Goal: Communication & Community: Connect with others

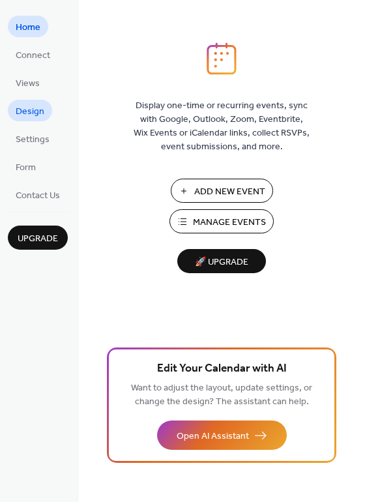
click at [34, 113] on span "Design" at bounding box center [30, 112] width 29 height 14
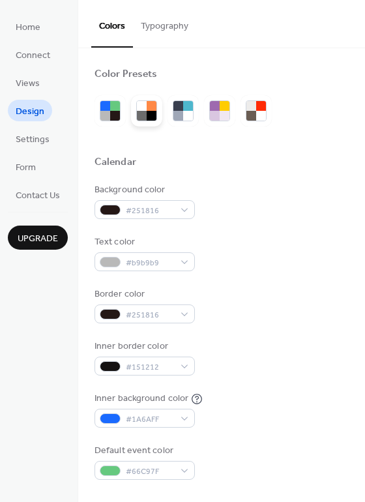
click at [146, 113] on div at bounding box center [142, 116] width 10 height 10
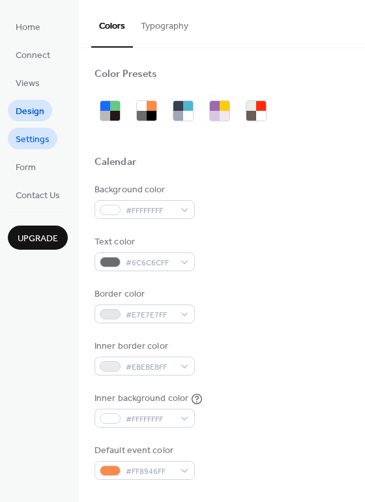
click at [36, 139] on span "Settings" at bounding box center [33, 140] width 34 height 14
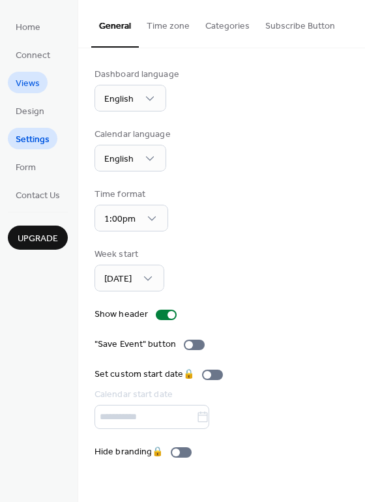
click at [33, 83] on span "Views" at bounding box center [28, 84] width 24 height 14
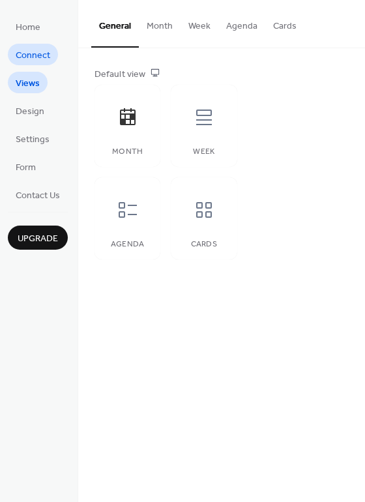
click at [23, 55] on span "Connect" at bounding box center [33, 56] width 35 height 14
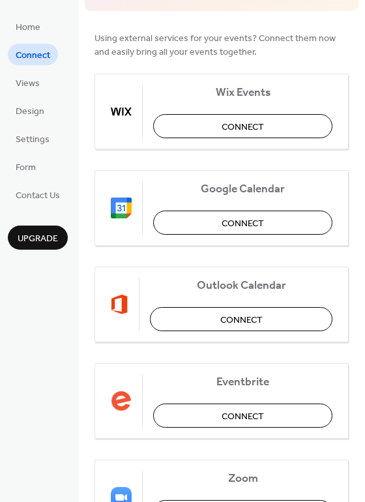
scroll to position [117, 0]
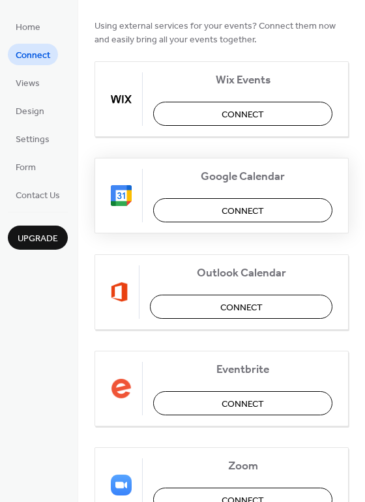
click at [235, 211] on span "Connect" at bounding box center [243, 211] width 42 height 14
click at [197, 211] on div "Google Calendar Connect" at bounding box center [222, 196] width 254 height 76
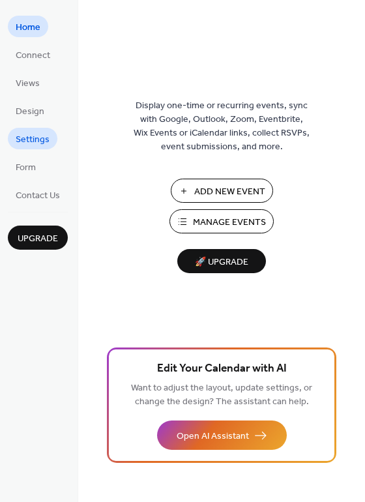
click at [32, 135] on span "Settings" at bounding box center [33, 140] width 34 height 14
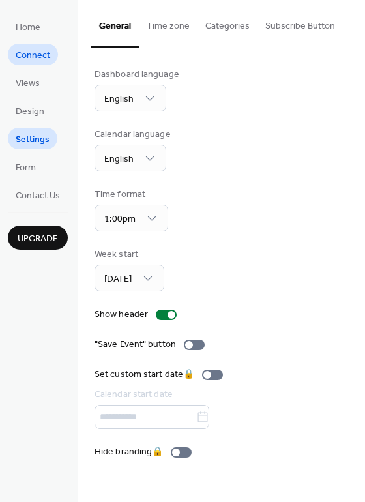
click at [24, 57] on span "Connect" at bounding box center [33, 56] width 35 height 14
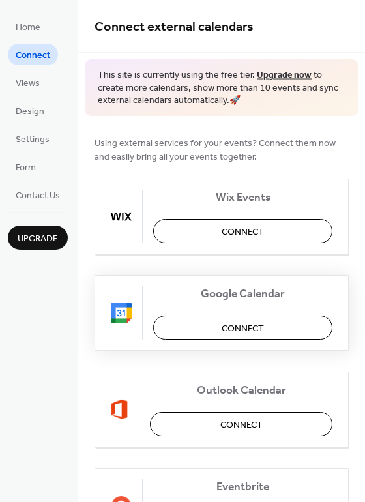
click at [240, 330] on span "Connect" at bounding box center [243, 328] width 42 height 14
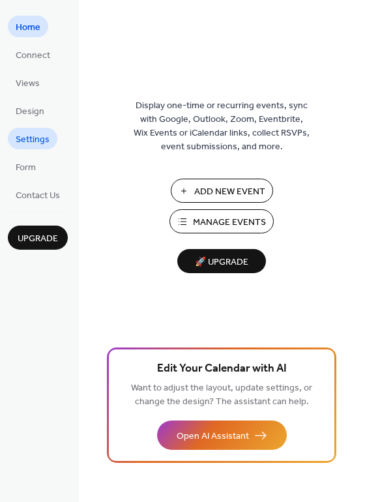
click at [29, 141] on span "Settings" at bounding box center [33, 140] width 34 height 14
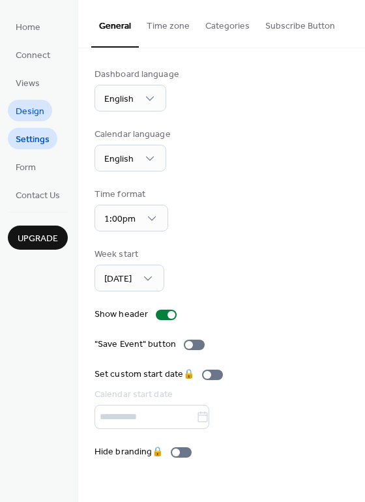
click at [37, 109] on span "Design" at bounding box center [30, 112] width 29 height 14
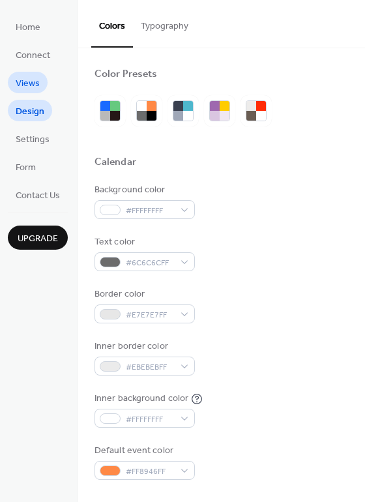
click at [29, 80] on span "Views" at bounding box center [28, 84] width 24 height 14
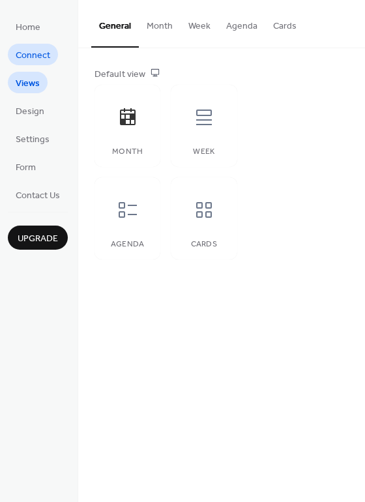
click at [38, 55] on span "Connect" at bounding box center [33, 56] width 35 height 14
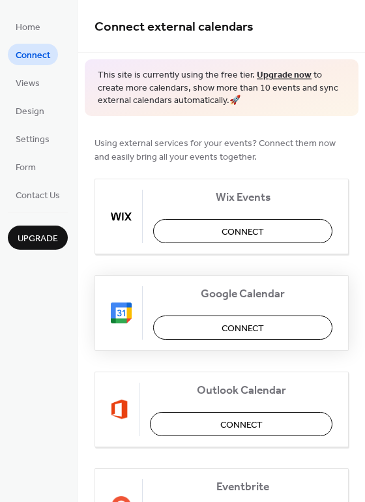
click at [255, 321] on span "Connect" at bounding box center [243, 328] width 42 height 14
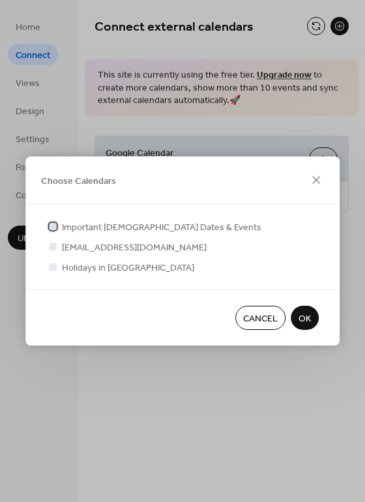
click at [54, 227] on div at bounding box center [53, 226] width 8 height 8
click at [56, 248] on div at bounding box center [53, 246] width 8 height 8
click at [52, 247] on div at bounding box center [53, 246] width 8 height 8
click at [305, 319] on span "OK" at bounding box center [304, 319] width 12 height 14
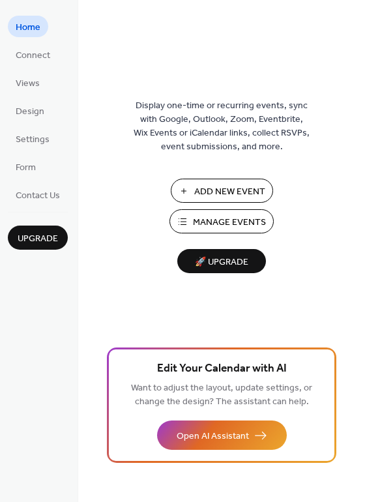
click at [229, 187] on span "Add New Event" at bounding box center [229, 192] width 71 height 14
click at [33, 57] on span "Connect" at bounding box center [33, 56] width 35 height 14
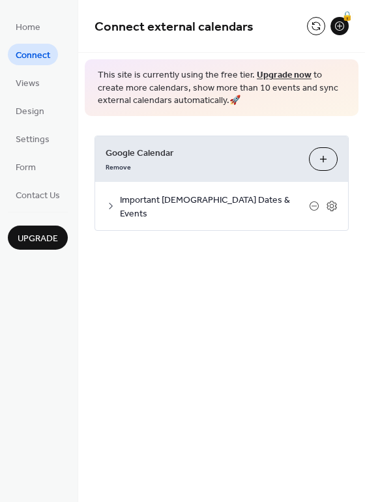
click at [163, 204] on span "Important [DEMOGRAPHIC_DATA] Dates & Events" at bounding box center [214, 206] width 189 height 27
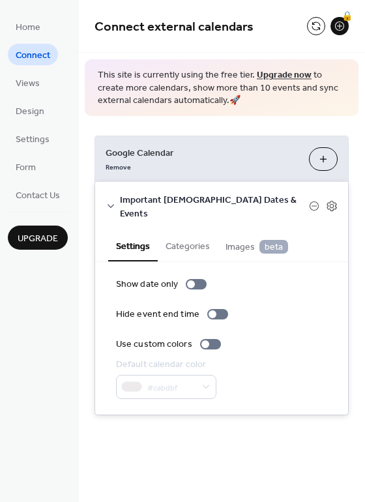
click at [187, 233] on button "Categories" at bounding box center [188, 245] width 60 height 30
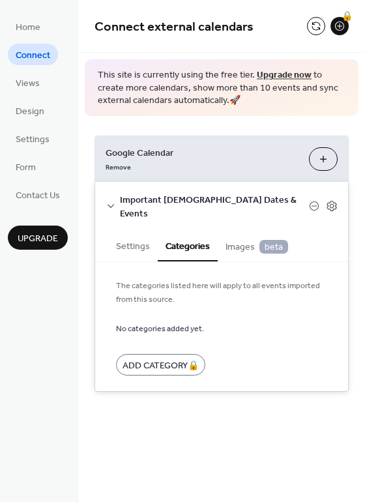
click at [137, 232] on button "Settings" at bounding box center [133, 245] width 50 height 30
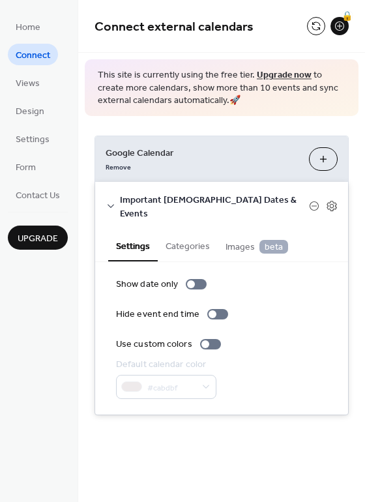
click at [325, 160] on button "Choose Calendars" at bounding box center [323, 158] width 29 height 23
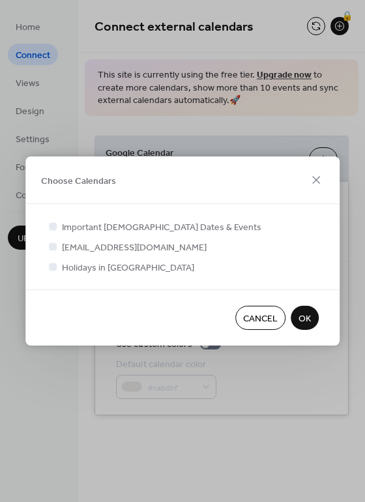
click at [53, 248] on div at bounding box center [53, 246] width 8 height 8
click at [55, 268] on div at bounding box center [53, 267] width 8 height 8
click at [121, 247] on span "misbahdesginer@gmail.com" at bounding box center [134, 248] width 145 height 14
click at [317, 181] on icon at bounding box center [316, 180] width 16 height 16
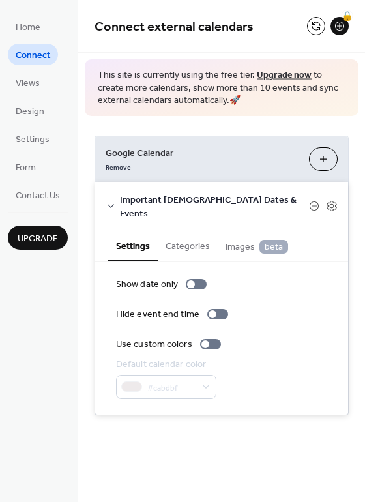
click at [187, 230] on button "Categories" at bounding box center [188, 245] width 60 height 30
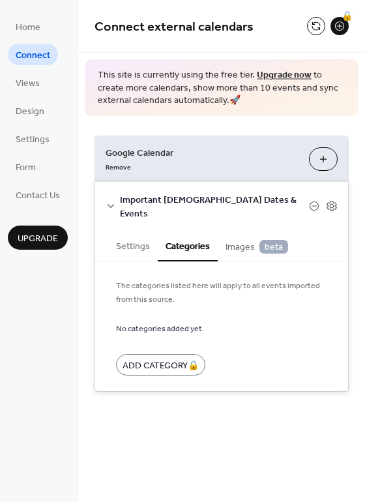
drag, startPoint x: 137, startPoint y: 233, endPoint x: 199, endPoint y: 233, distance: 62.6
click at [137, 233] on button "Settings" at bounding box center [133, 245] width 50 height 30
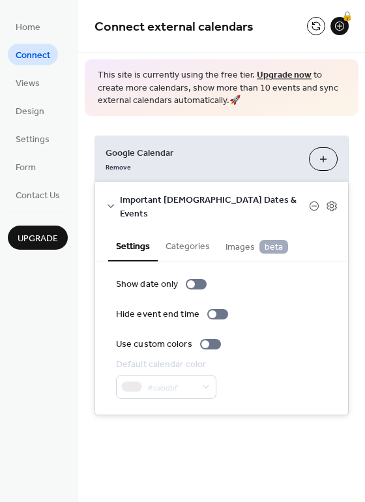
click at [234, 240] on span "Images beta" at bounding box center [257, 247] width 63 height 14
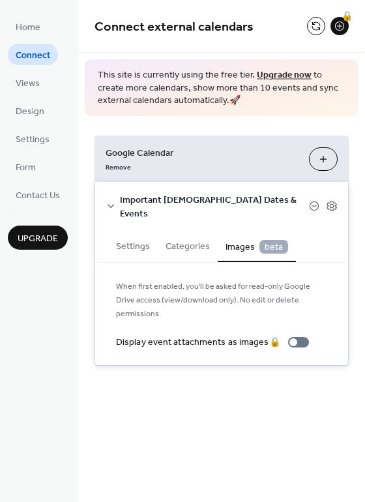
click at [135, 232] on button "Settings" at bounding box center [133, 245] width 50 height 30
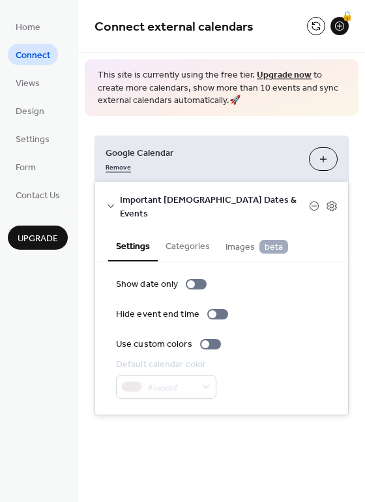
click at [122, 169] on link "Remove" at bounding box center [118, 166] width 25 height 14
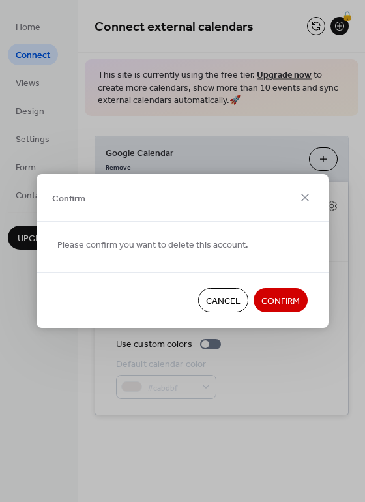
click at [266, 304] on span "Confirm" at bounding box center [280, 302] width 38 height 14
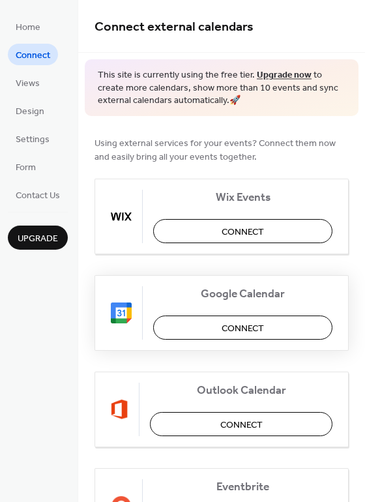
click at [209, 331] on button "Connect" at bounding box center [242, 327] width 179 height 24
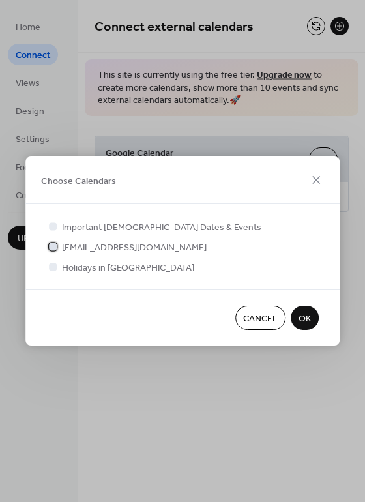
click at [51, 247] on div at bounding box center [53, 246] width 8 height 8
click at [51, 227] on div at bounding box center [53, 226] width 8 height 8
click at [300, 321] on span "OK" at bounding box center [304, 319] width 12 height 14
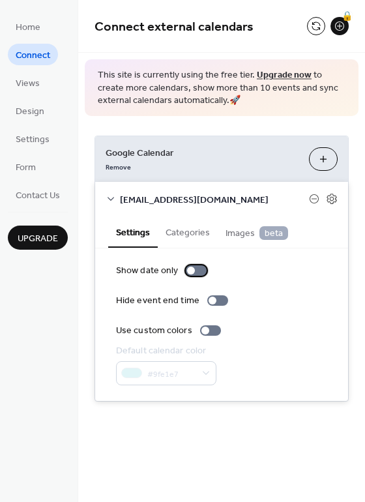
click at [196, 270] on div at bounding box center [196, 270] width 21 height 10
click at [194, 269] on div at bounding box center [196, 270] width 21 height 10
drag, startPoint x: 199, startPoint y: 272, endPoint x: 250, endPoint y: 261, distance: 52.2
click at [250, 261] on div "Show date only Hide event end time Use custom colors Default calendar color #9f…" at bounding box center [221, 324] width 253 height 153
click at [131, 197] on span "misbahdesginer@gmail.com" at bounding box center [214, 200] width 189 height 14
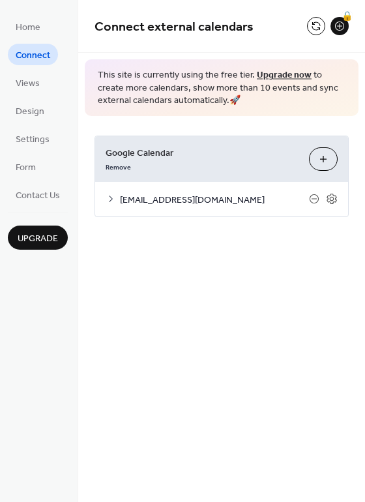
click at [131, 197] on span "misbahdesginer@gmail.com" at bounding box center [214, 200] width 189 height 14
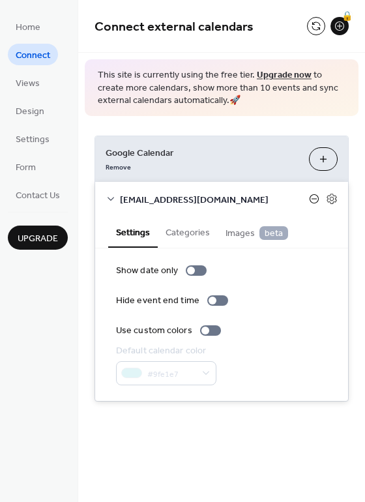
click at [312, 199] on icon at bounding box center [314, 199] width 10 height 10
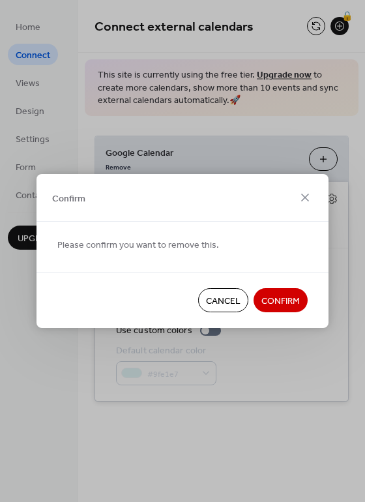
click at [291, 298] on span "Confirm" at bounding box center [280, 302] width 38 height 14
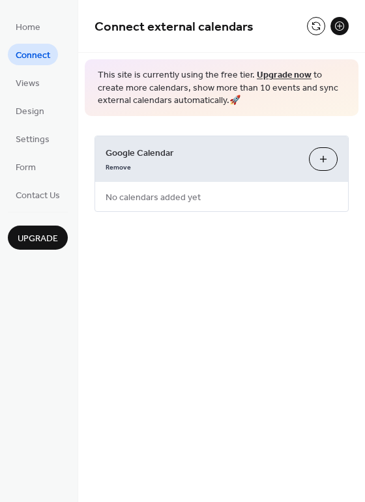
click at [316, 160] on button "Choose Calendars" at bounding box center [323, 158] width 29 height 23
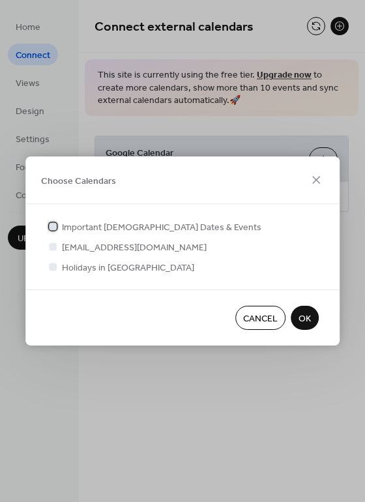
click at [51, 227] on div at bounding box center [53, 226] width 8 height 8
click at [304, 321] on span "OK" at bounding box center [304, 319] width 12 height 14
